Goal: Information Seeking & Learning: Learn about a topic

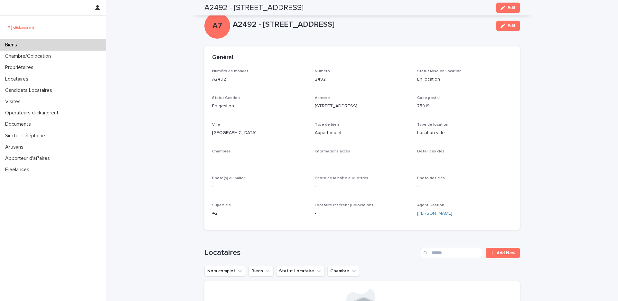
scroll to position [885, 0]
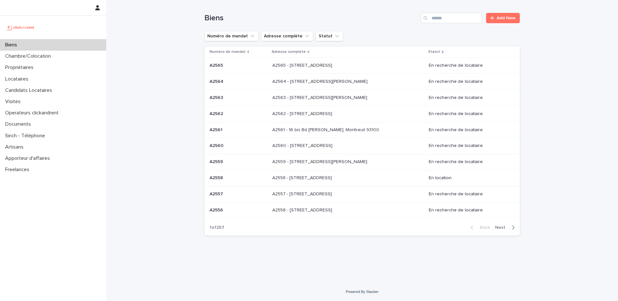
click at [457, 11] on div "Biens Add New" at bounding box center [362, 15] width 316 height 31
click at [453, 18] on input "Search" at bounding box center [451, 18] width 61 height 10
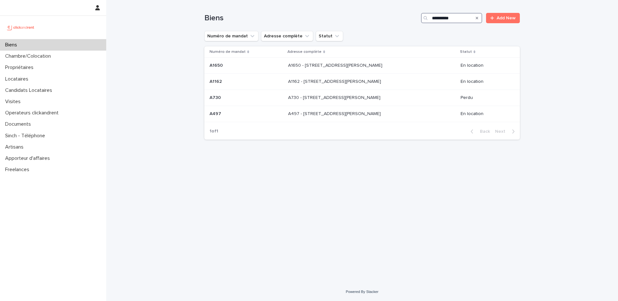
click at [437, 19] on input "**********" at bounding box center [451, 18] width 61 height 10
type input "**********"
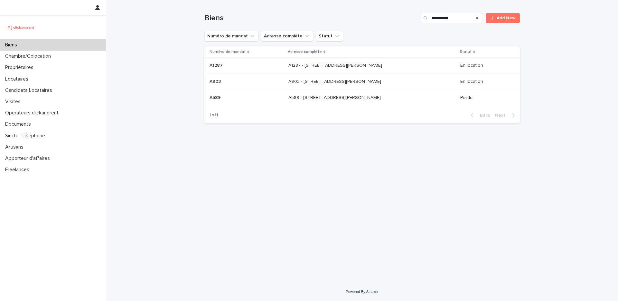
click at [353, 70] on div "A1287 - [STREET_ADDRESS][PERSON_NAME] - [STREET_ADDRESS][PERSON_NAME]" at bounding box center [372, 65] width 167 height 11
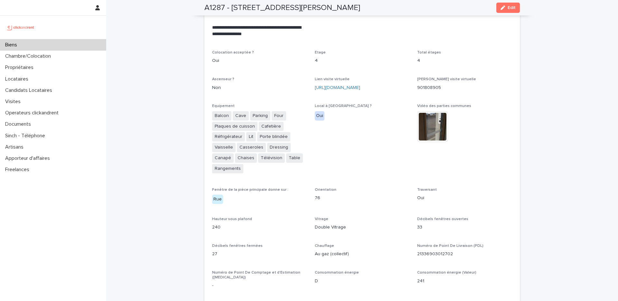
scroll to position [1396, 0]
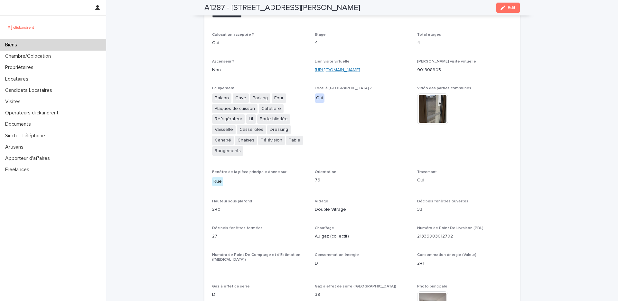
click at [346, 68] on link "[URL][DOMAIN_NAME]" at bounding box center [337, 70] width 45 height 5
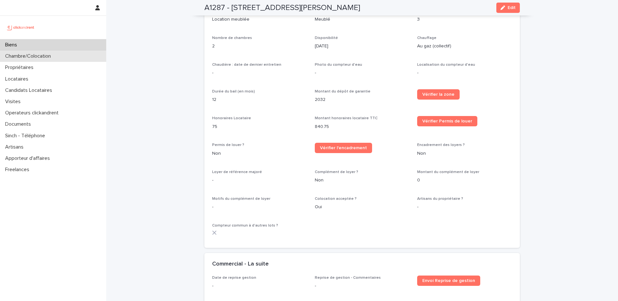
scroll to position [537, 0]
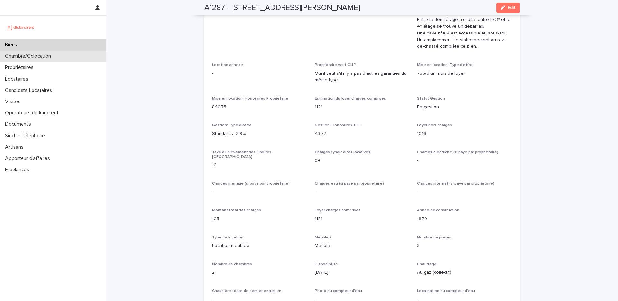
click at [29, 52] on div "Chambre/Colocation" at bounding box center [53, 56] width 106 height 11
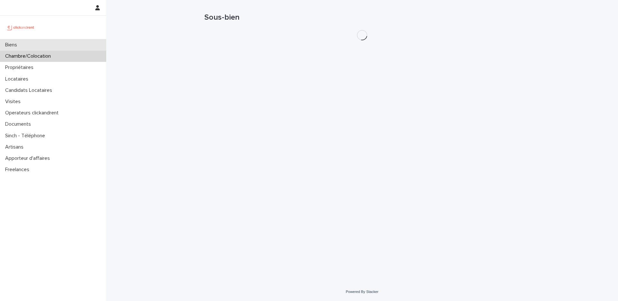
click at [38, 46] on div "Biens" at bounding box center [53, 44] width 106 height 11
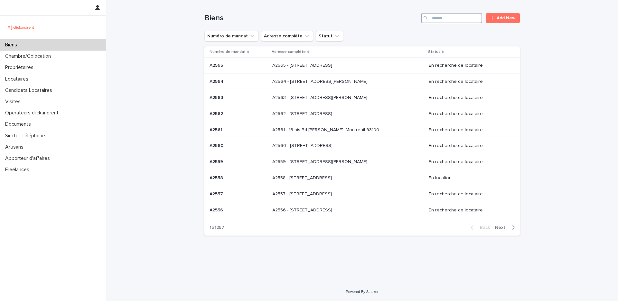
click at [446, 16] on input "Search" at bounding box center [451, 18] width 61 height 10
type input "******"
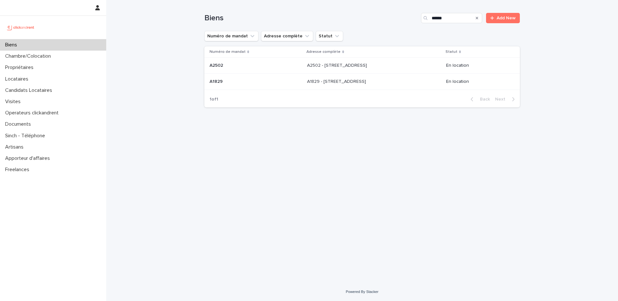
click at [277, 68] on p at bounding box center [256, 65] width 92 height 5
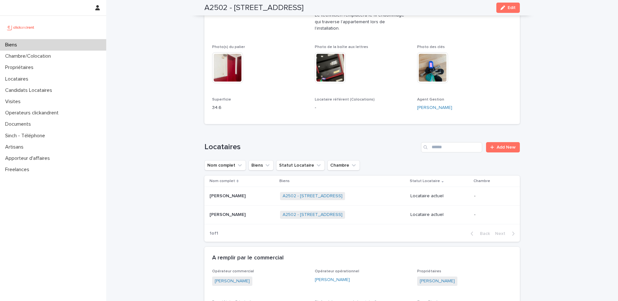
scroll to position [265, 0]
click at [240, 194] on p at bounding box center [242, 196] width 65 height 5
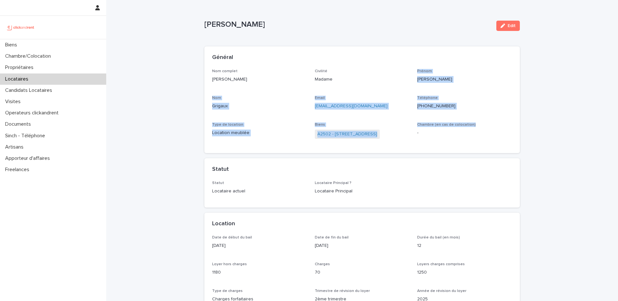
drag, startPoint x: 469, startPoint y: 128, endPoint x: 227, endPoint y: 59, distance: 251.4
click at [227, 59] on section "Général Nom complet [PERSON_NAME] Civilité Madame [PERSON_NAME] [PERSON_NAME] E…" at bounding box center [362, 99] width 316 height 107
click at [227, 59] on h2 "Général" at bounding box center [222, 57] width 21 height 7
